Goal: Subscribe to service/newsletter

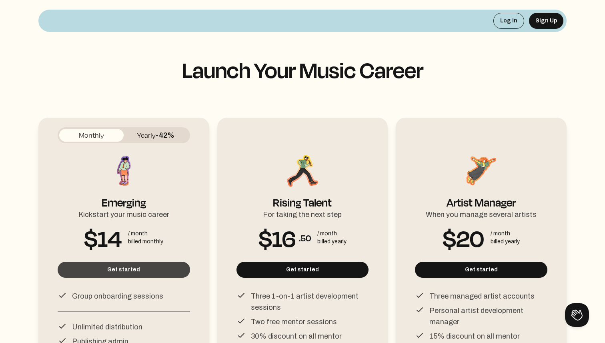
click at [152, 274] on button "Get started" at bounding box center [124, 270] width 132 height 16
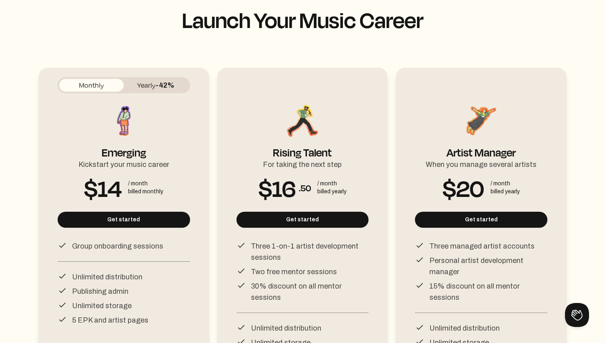
scroll to position [52, 0]
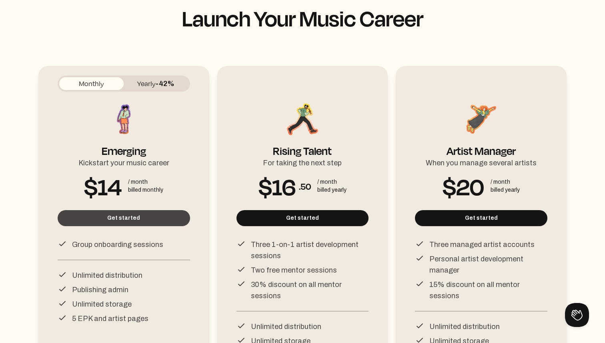
click at [108, 214] on button "Get started" at bounding box center [124, 218] width 132 height 16
